Goal: Transaction & Acquisition: Purchase product/service

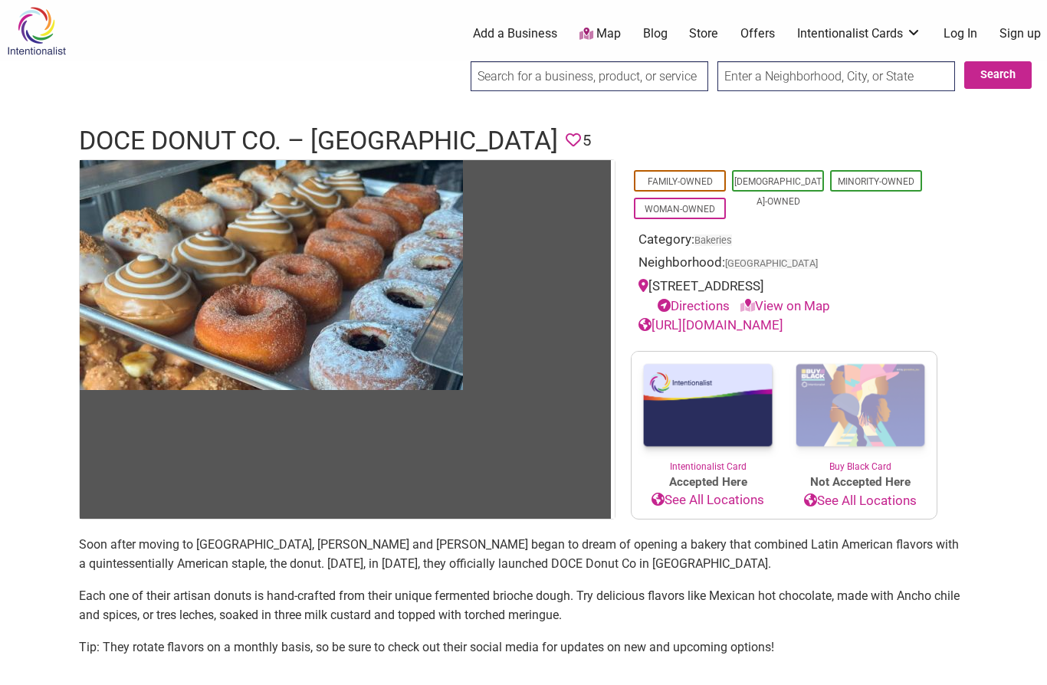
click at [716, 408] on img at bounding box center [707, 406] width 152 height 108
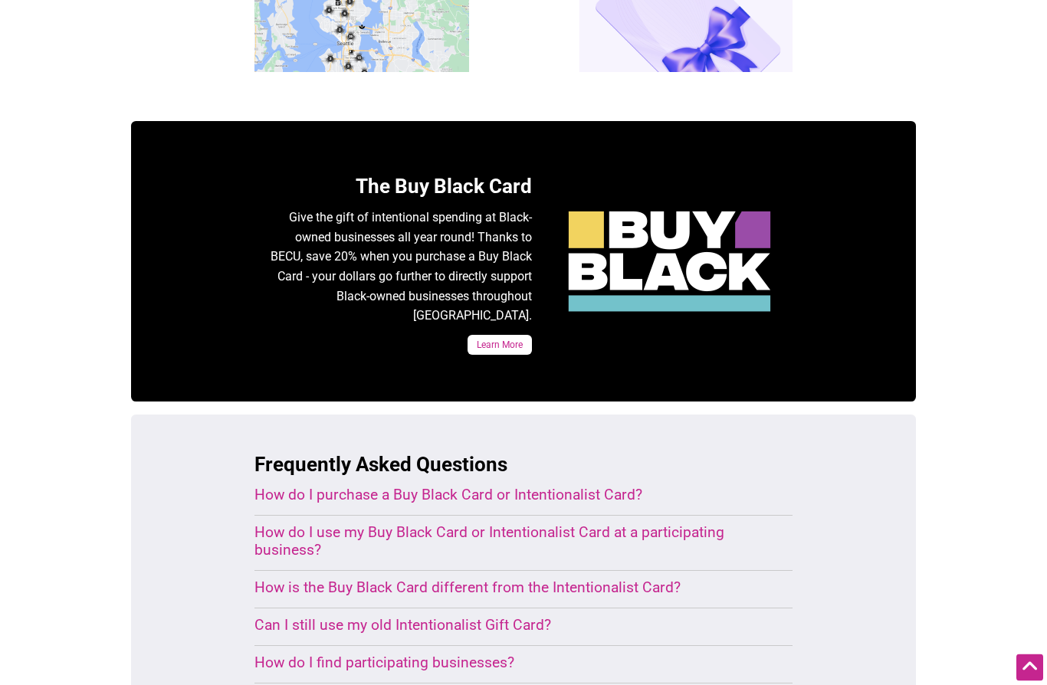
scroll to position [631, 0]
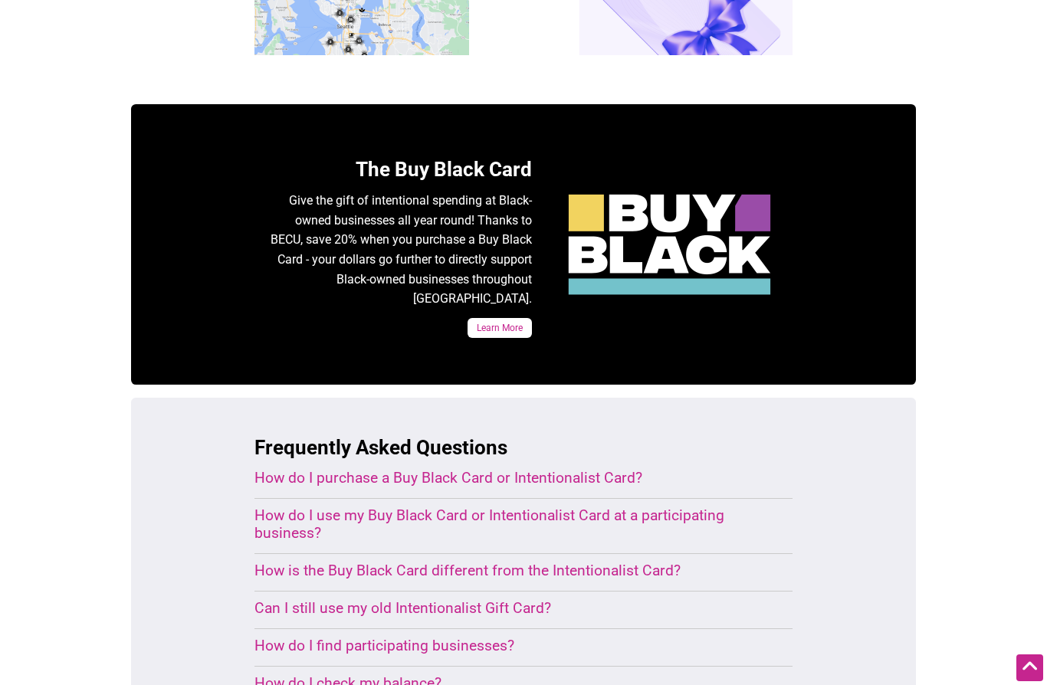
click at [455, 507] on div "How do I use my Buy Black Card or Intentionalist Card at a participating busine…" at bounding box center [504, 524] width 501 height 35
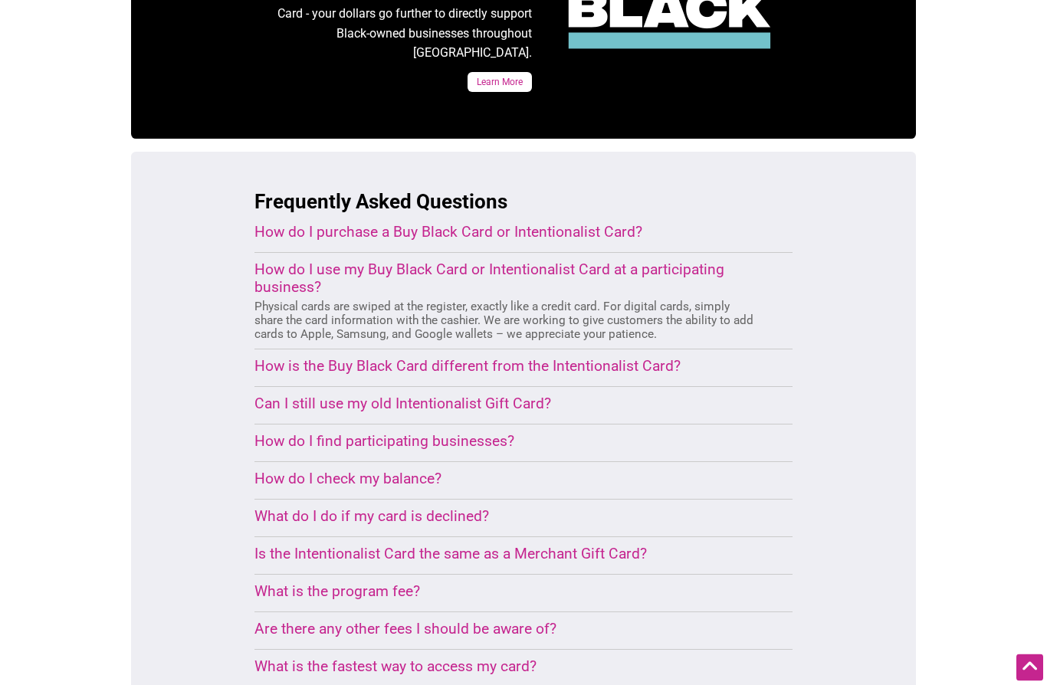
scroll to position [879, 0]
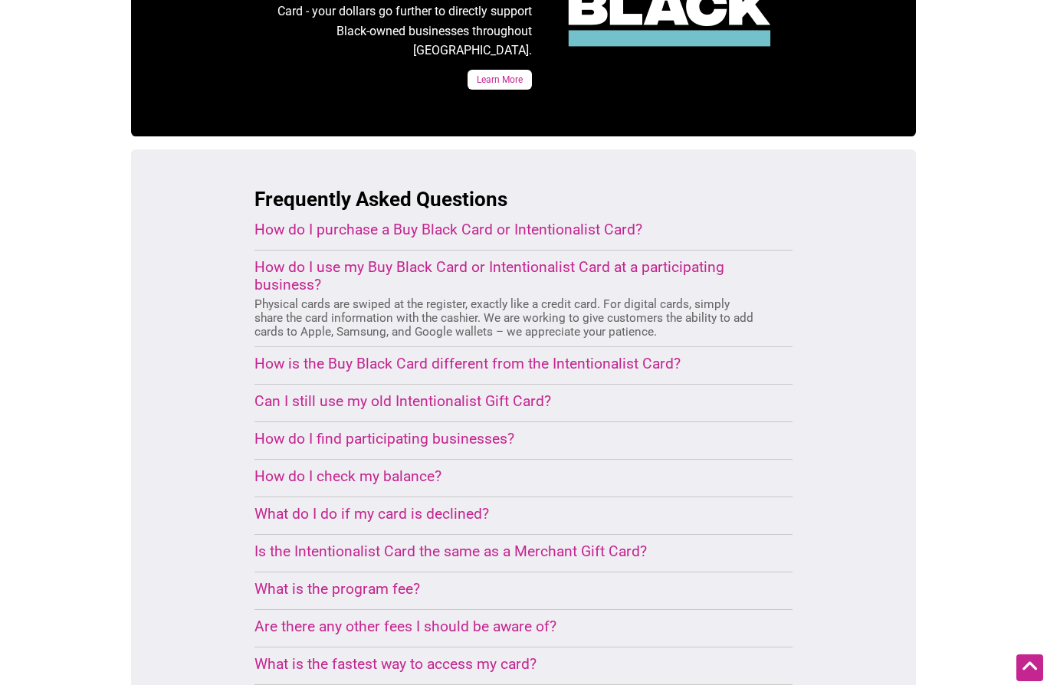
click at [501, 543] on div "Is the Intentionalist Card the same as a Merchant Gift Card?" at bounding box center [504, 552] width 501 height 18
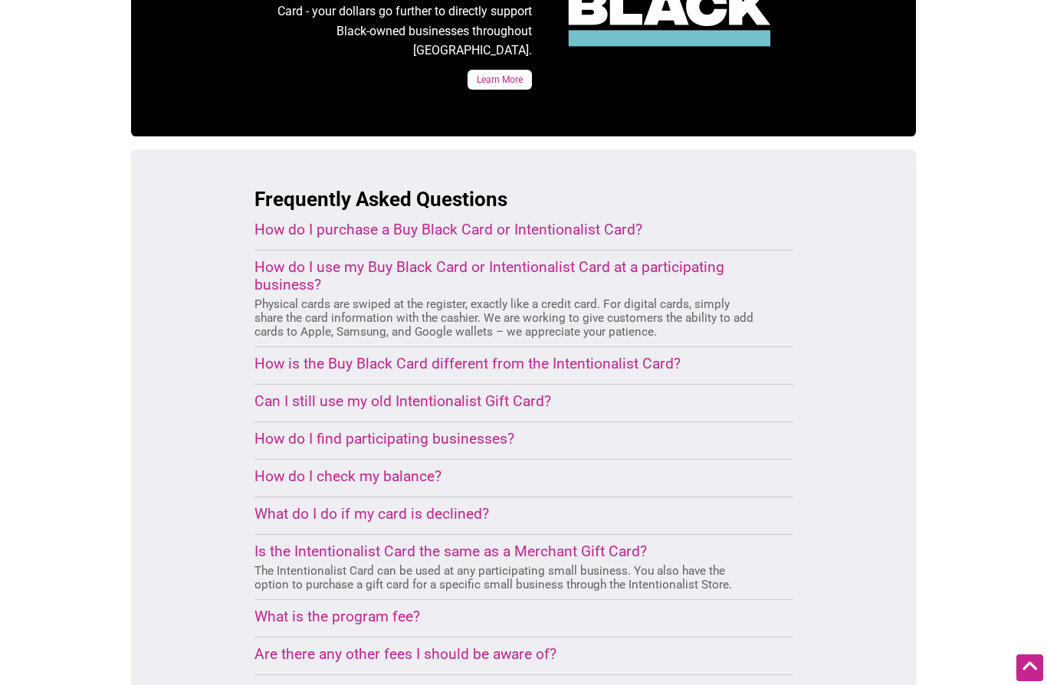
click at [385, 608] on div "What is the program fee?" at bounding box center [504, 617] width 501 height 18
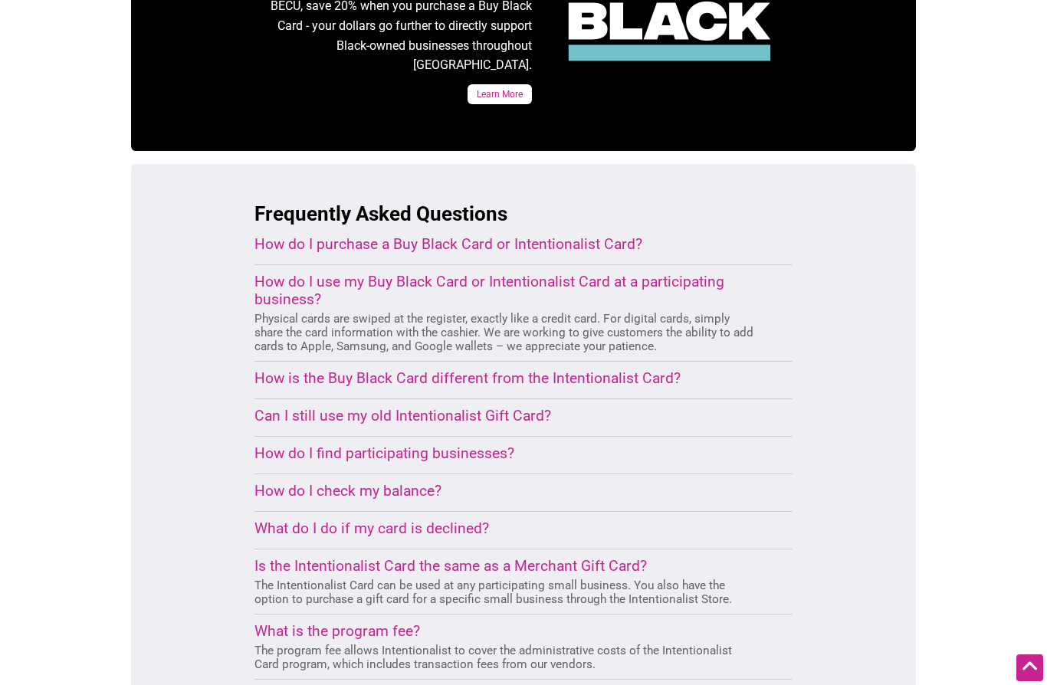
scroll to position [851, 0]
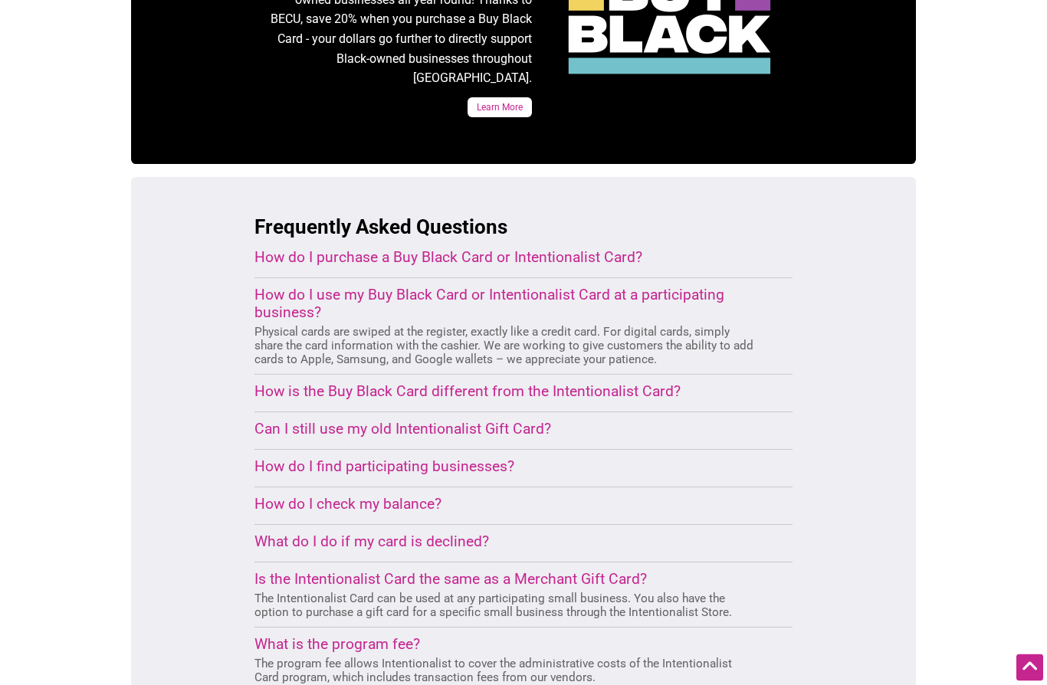
click at [399, 383] on div "How is the Buy Black Card different from the Intentionalist Card?" at bounding box center [504, 392] width 501 height 18
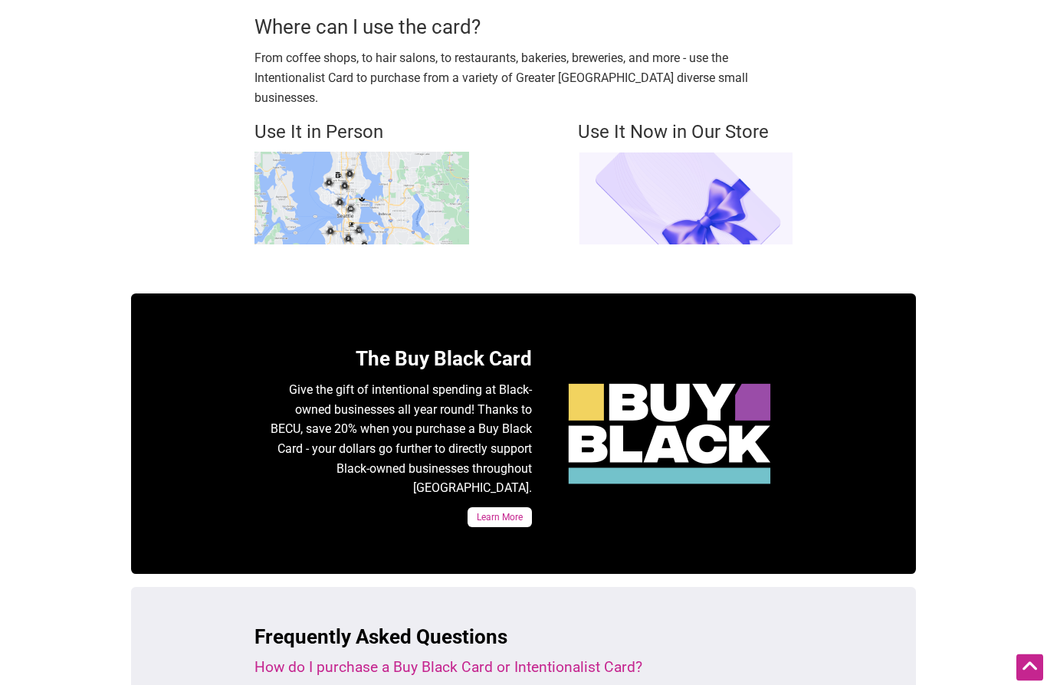
scroll to position [322, 0]
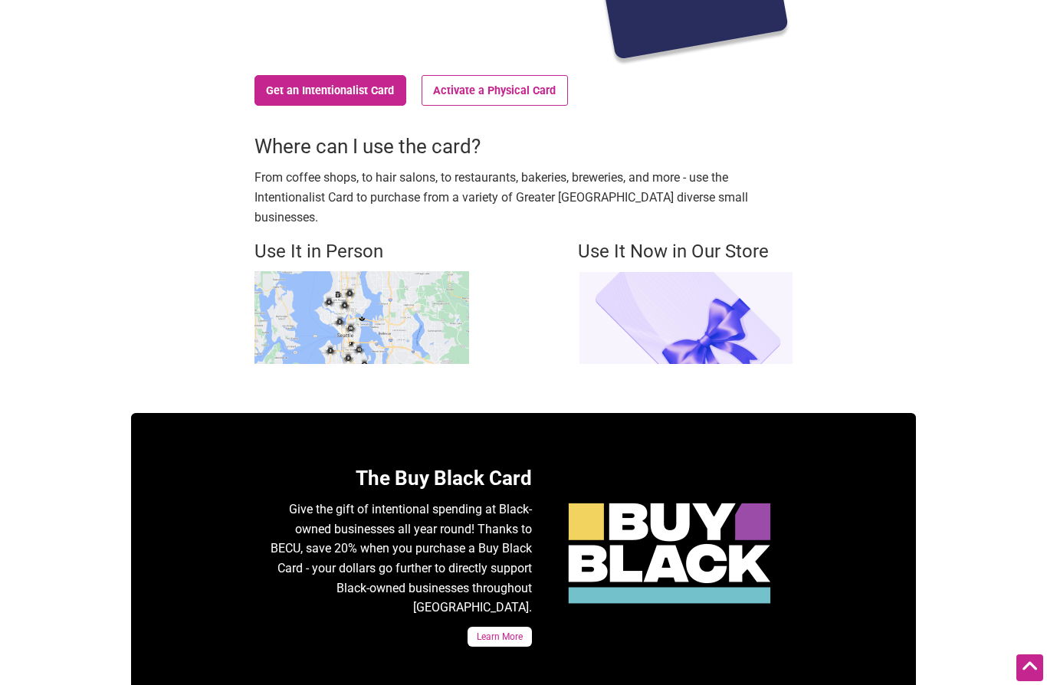
click at [510, 627] on link "Learn More" at bounding box center [499, 637] width 64 height 20
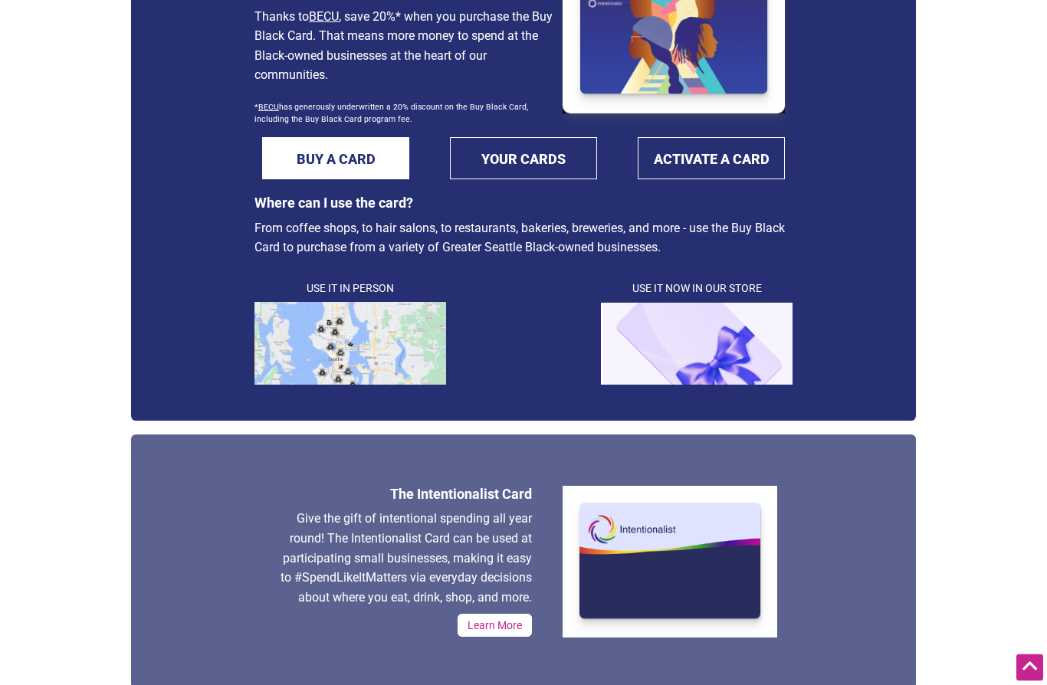
scroll to position [187, 0]
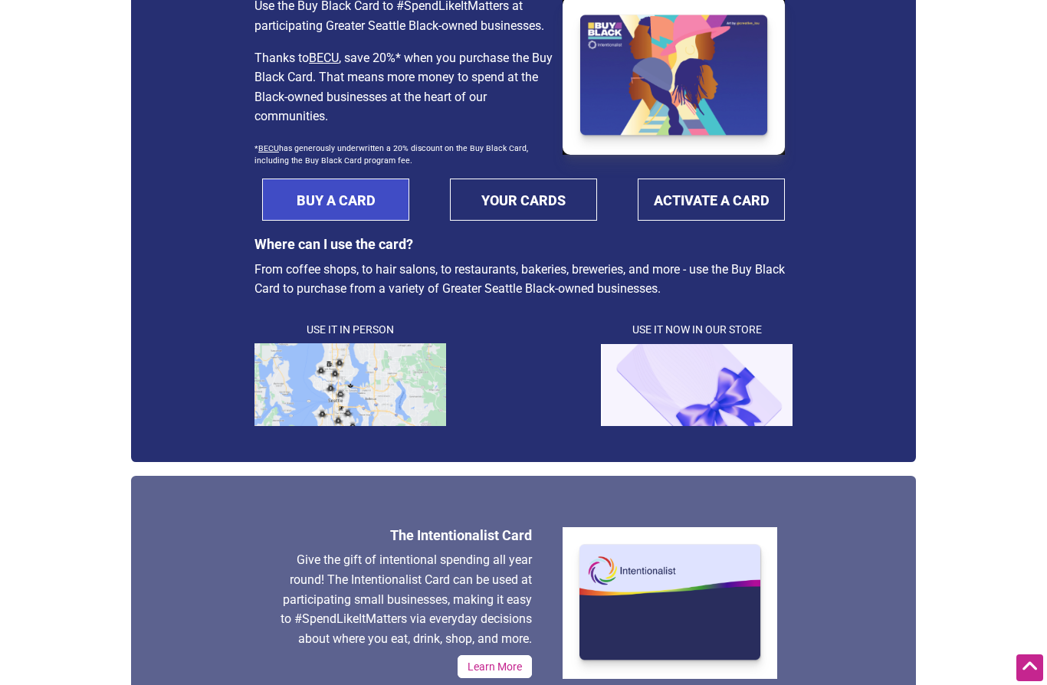
click at [351, 205] on link "BUY A CARD" at bounding box center [335, 200] width 147 height 42
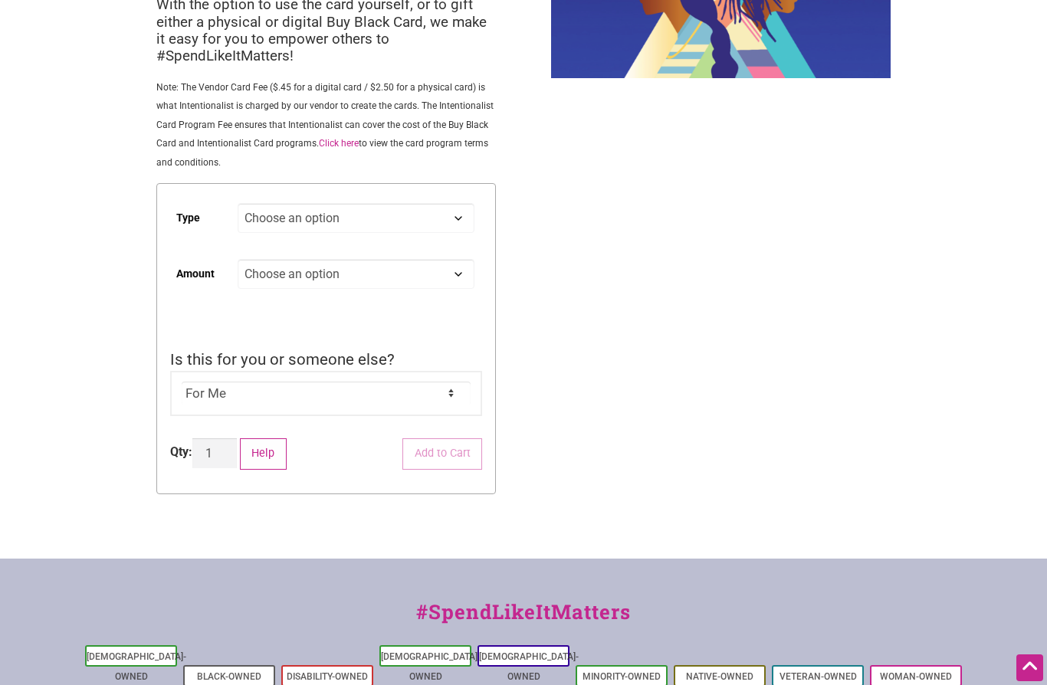
scroll to position [224, 0]
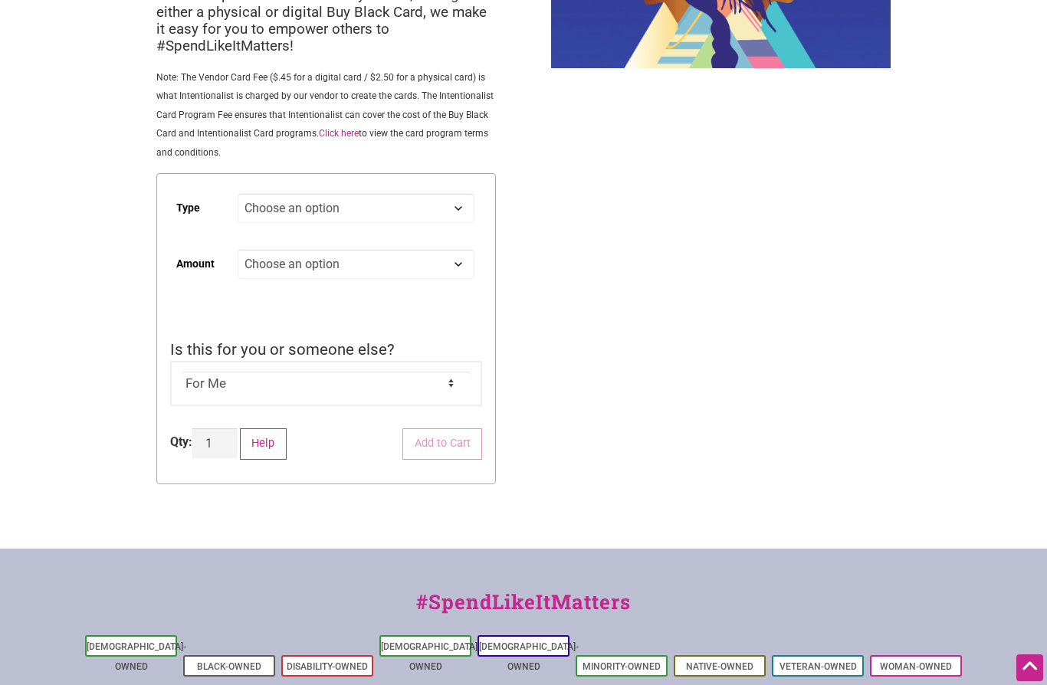
click at [895, 282] on div "Intentionalist Spend like it matters 0 Add a Business Map Blog Store Offers Int…" at bounding box center [523, 354] width 1047 height 1157
select select "Digital"
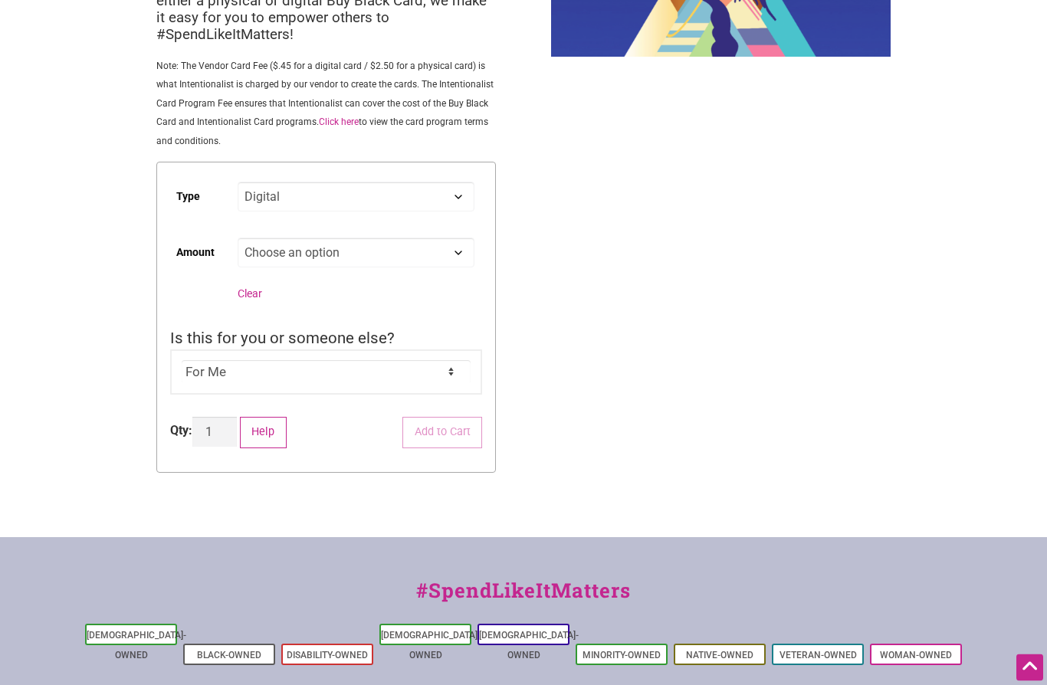
scroll to position [235, 0]
select select "100"
select select "Digital"
select select "100"
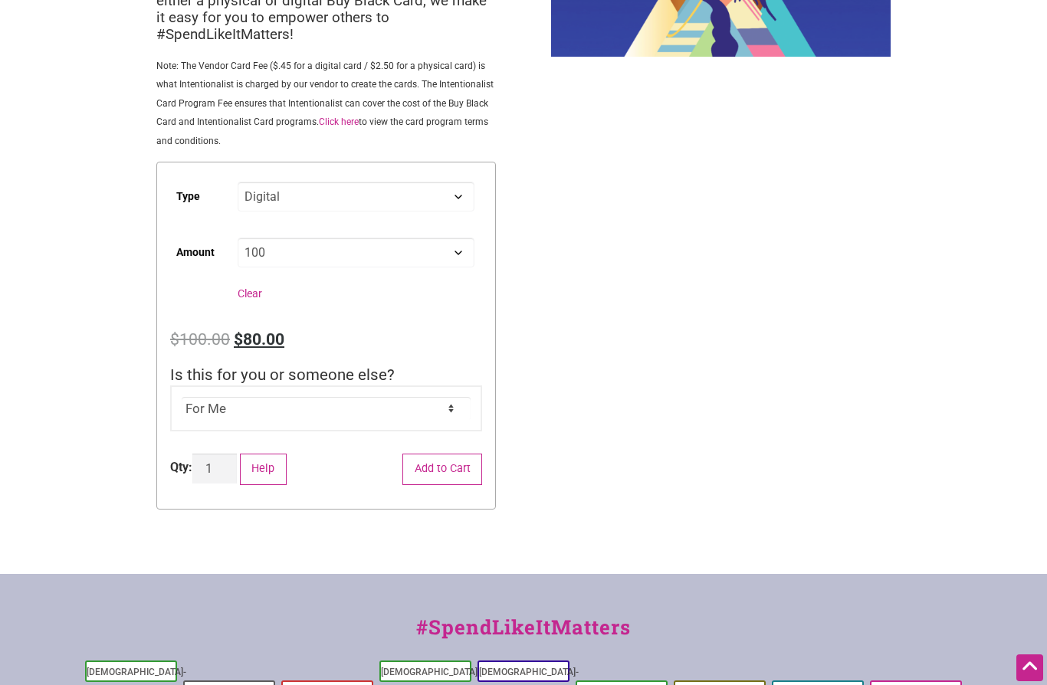
select select "Physical"
select select "100"
click at [444, 466] on button "Add to Cart" at bounding box center [442, 469] width 80 height 31
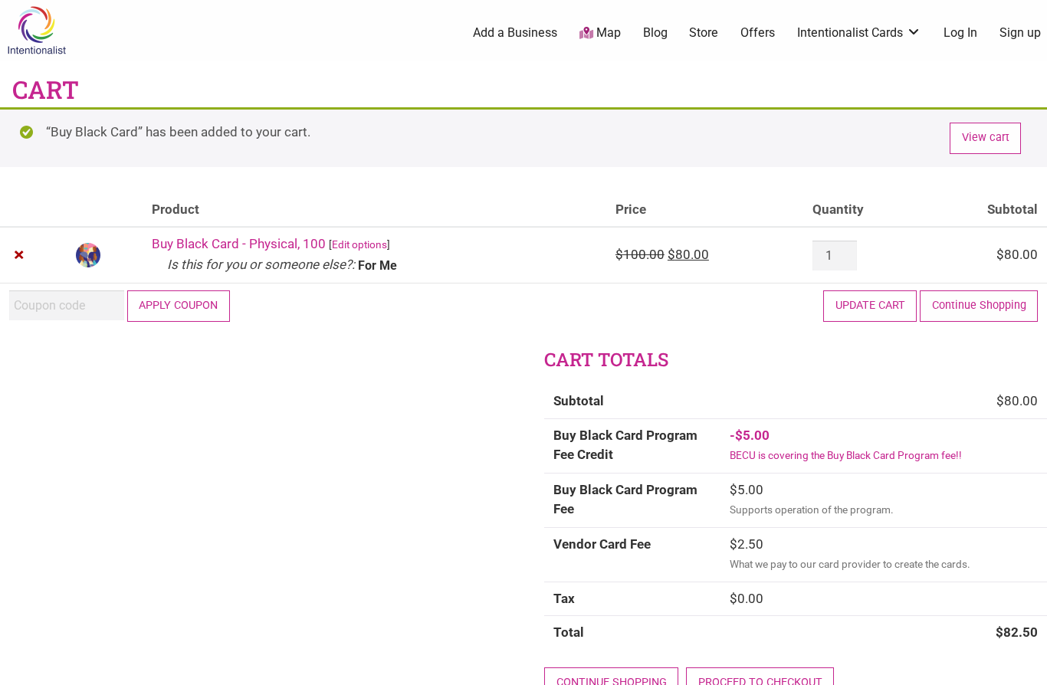
scroll to position [1, 0]
click at [371, 245] on link "Edit options" at bounding box center [359, 244] width 55 height 12
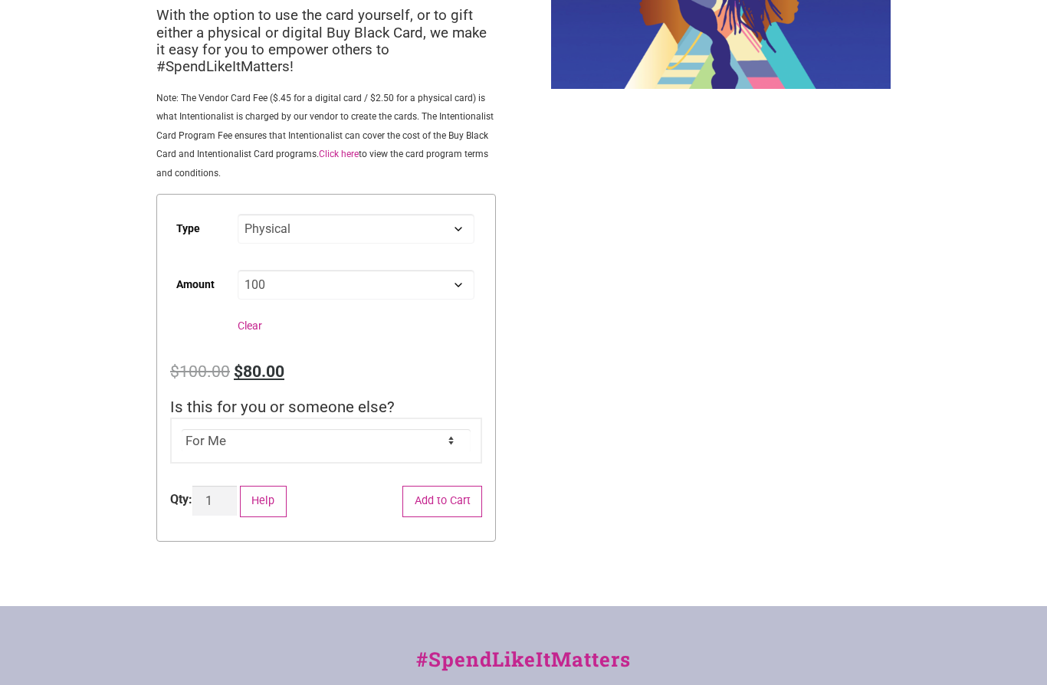
scroll to position [209, 0]
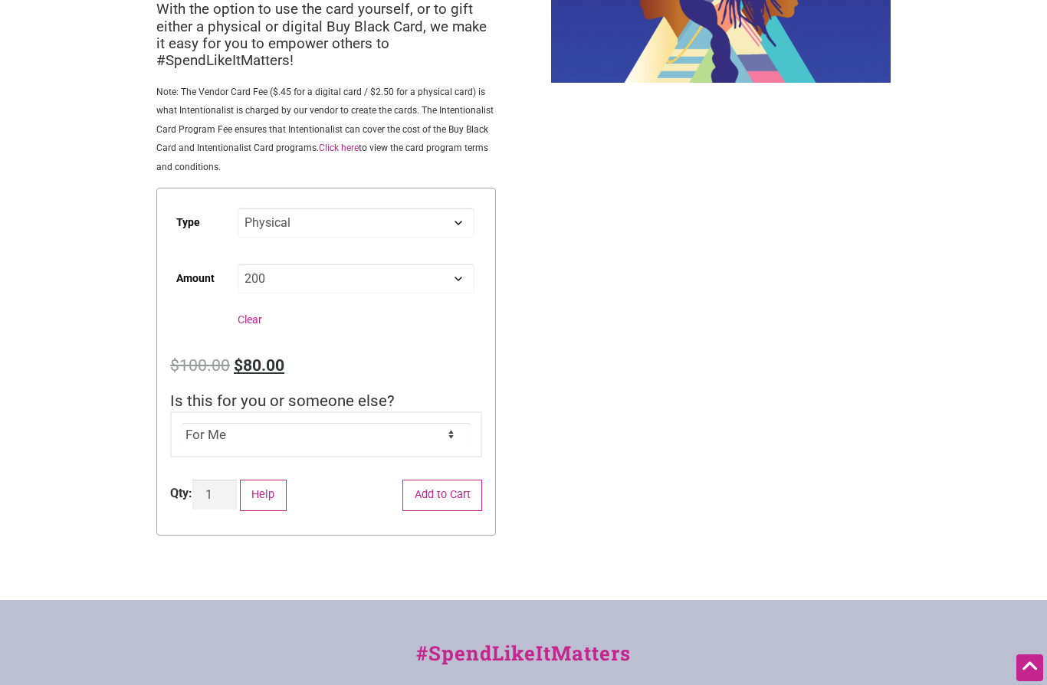
select select "200"
click at [431, 491] on button "Add to Cart" at bounding box center [442, 495] width 80 height 31
